Goal: Navigation & Orientation: Find specific page/section

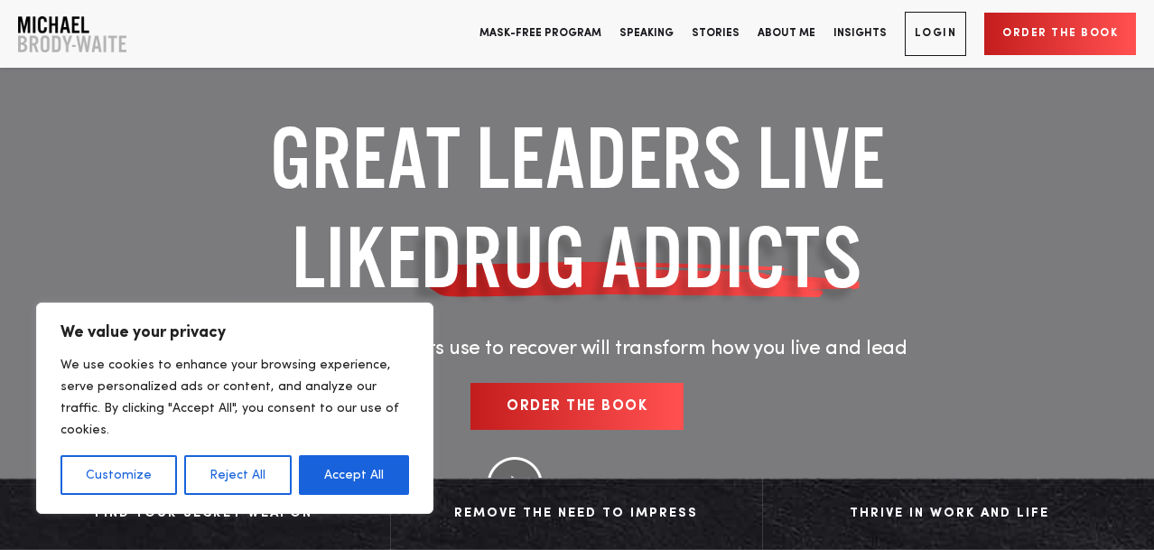
scroll to position [371, 0]
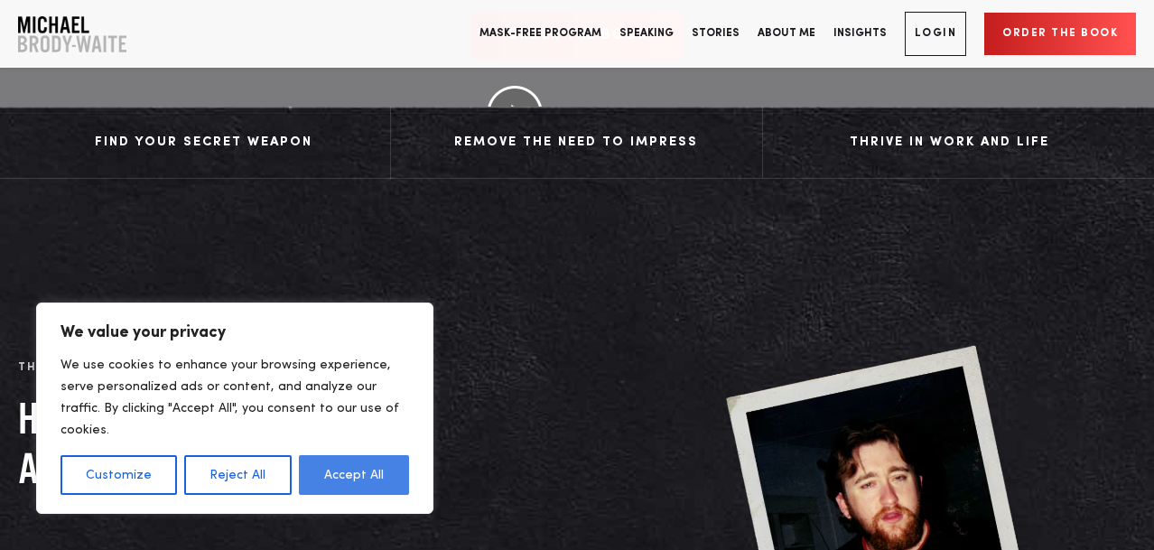
click at [314, 469] on button "Accept All" at bounding box center [354, 475] width 110 height 40
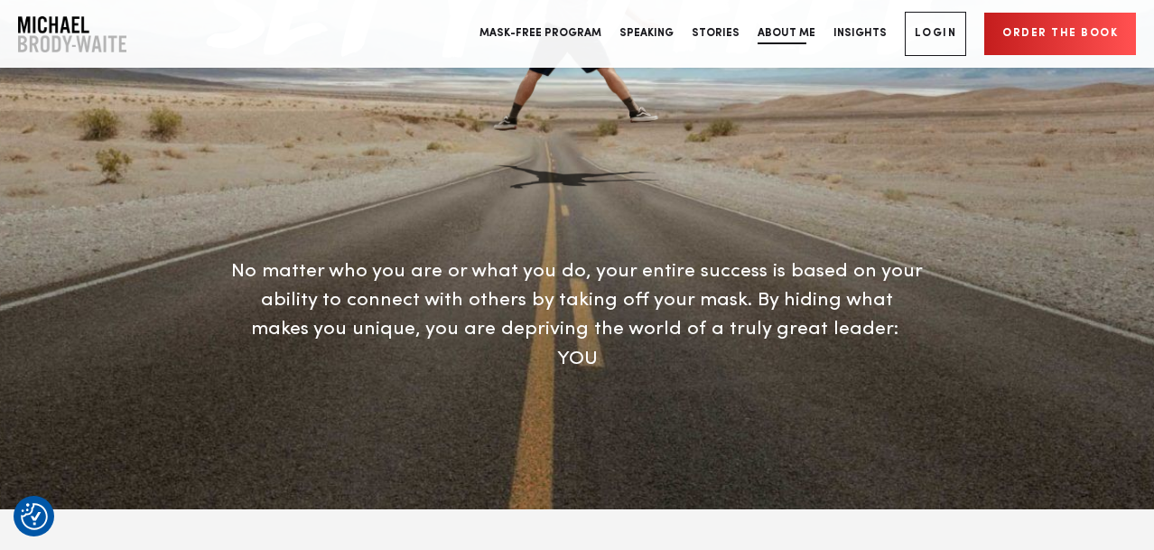
scroll to position [2524, 0]
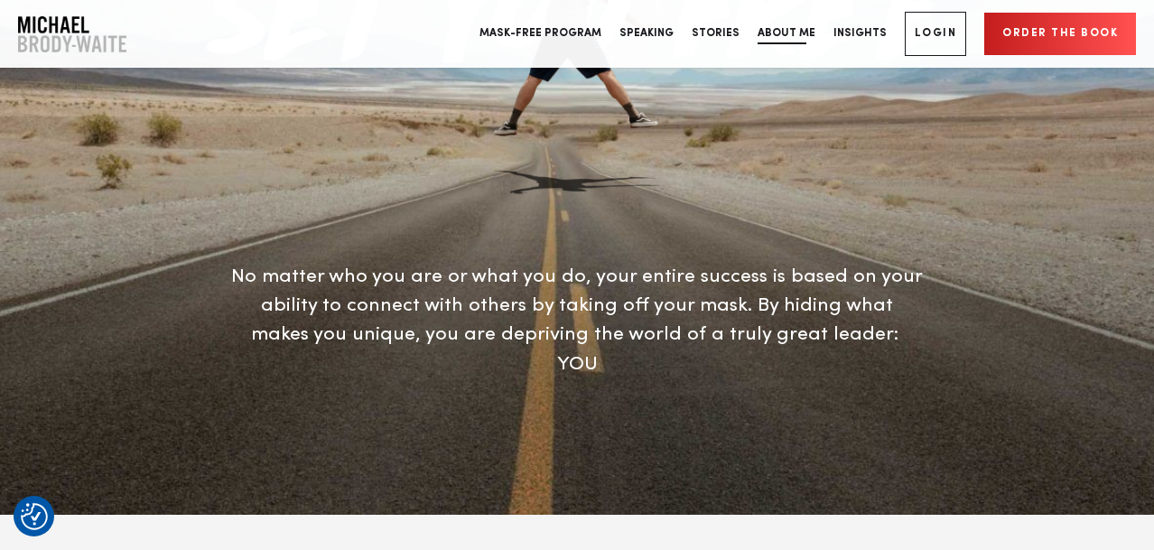
click at [798, 33] on link "About Me" at bounding box center [787, 34] width 76 height 68
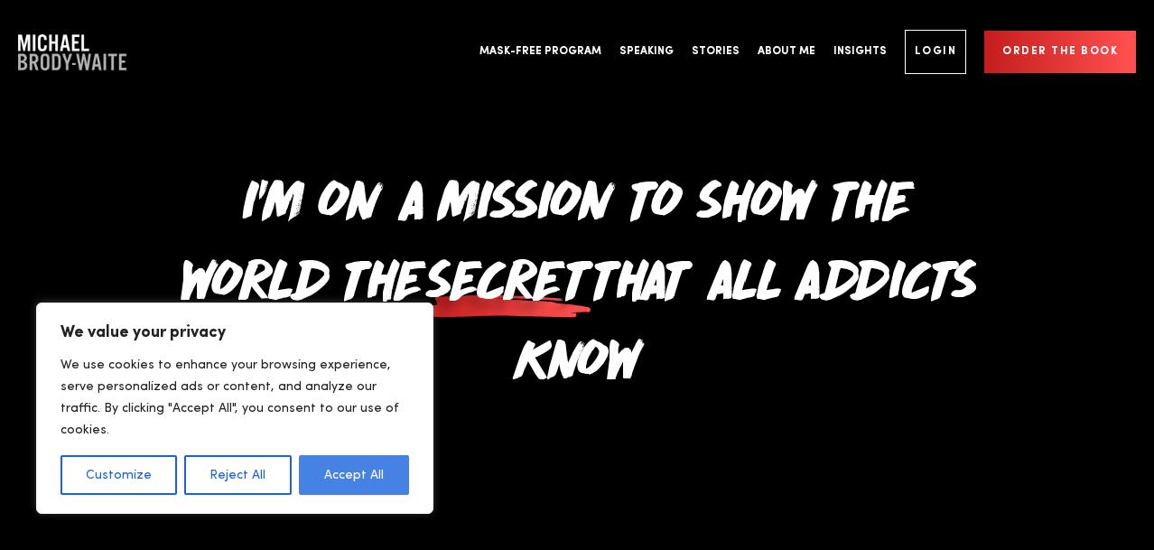
click at [365, 468] on button "Accept All" at bounding box center [354, 475] width 110 height 40
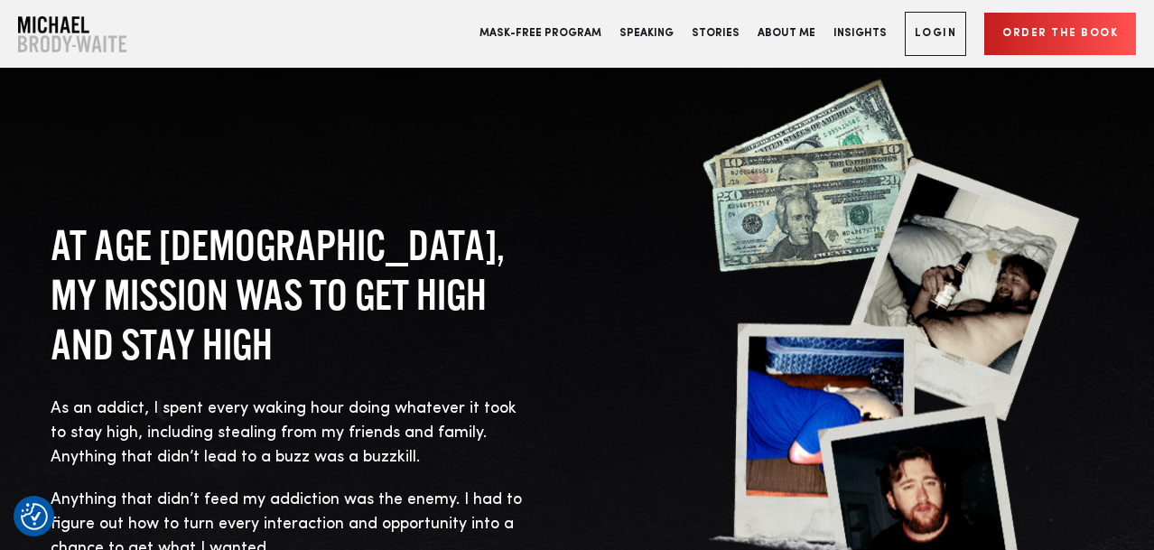
scroll to position [1150, 0]
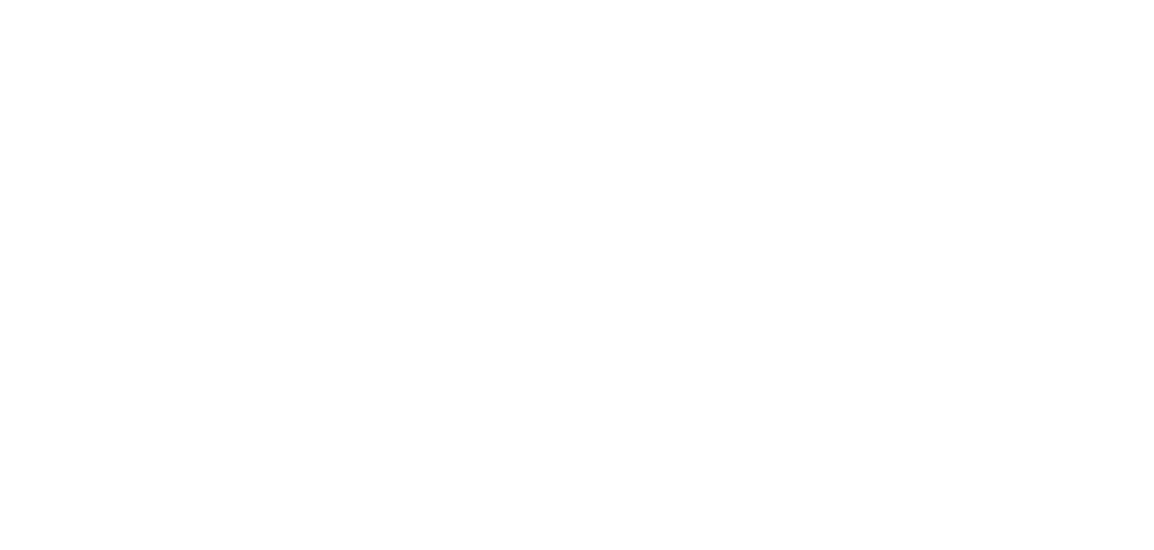
scroll to position [2524, 0]
